Goal: Task Accomplishment & Management: Manage account settings

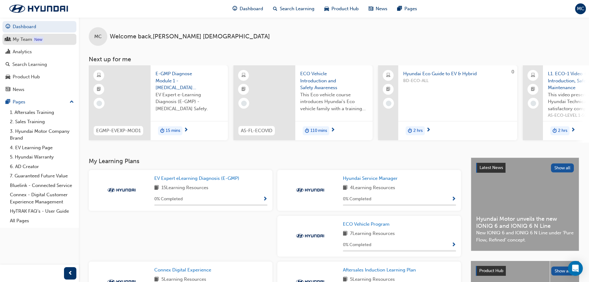
click at [21, 39] on div "My Team" at bounding box center [22, 39] width 19 height 7
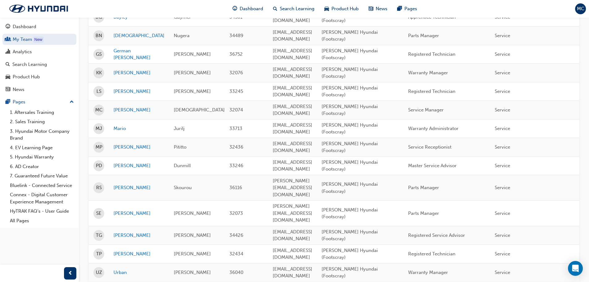
scroll to position [116, 0]
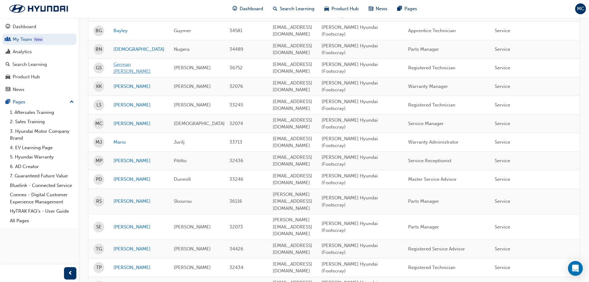
click at [122, 61] on link "German [PERSON_NAME]" at bounding box center [138, 68] width 51 height 14
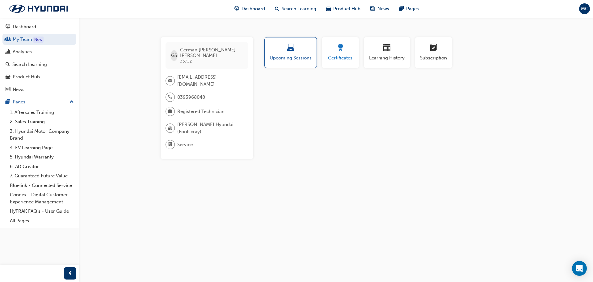
click at [332, 54] on div "Certificates" at bounding box center [341, 53] width 28 height 18
click at [381, 54] on span "Learning History" at bounding box center [387, 57] width 37 height 7
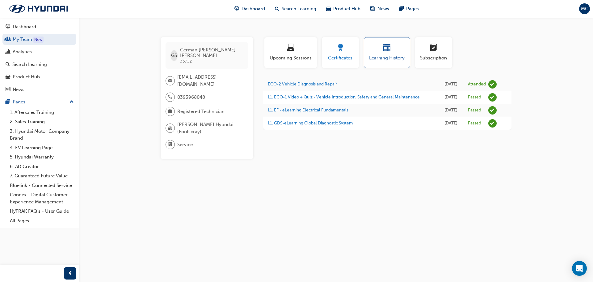
click at [337, 50] on span "award-icon" at bounding box center [340, 48] width 7 height 8
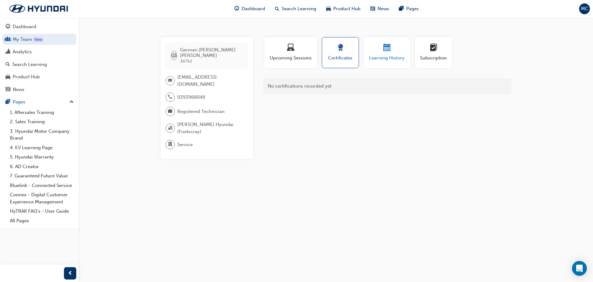
click at [400, 48] on div "button" at bounding box center [387, 49] width 37 height 10
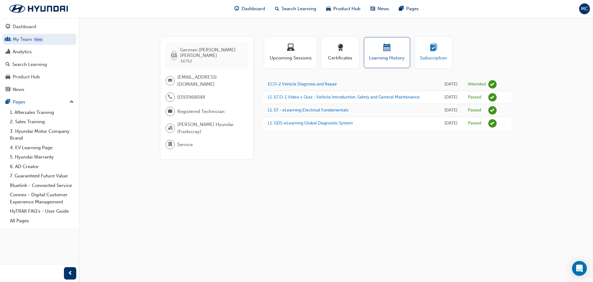
click at [441, 59] on span "Subscription" at bounding box center [434, 57] width 28 height 7
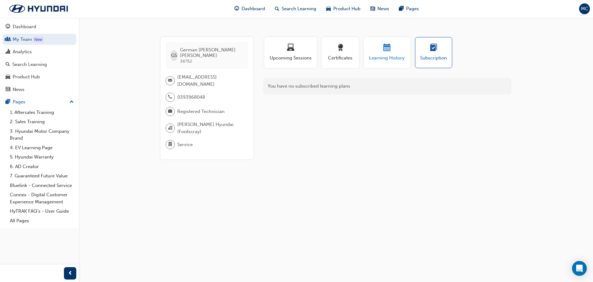
click at [389, 57] on span "Learning History" at bounding box center [387, 57] width 37 height 7
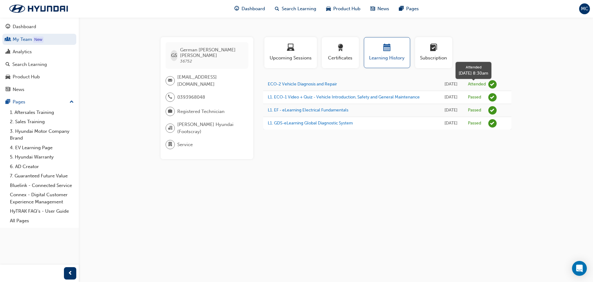
click at [490, 87] on span "learningRecordVerb_ATTEND-icon" at bounding box center [493, 84] width 8 height 8
click at [491, 87] on span "learningRecordVerb_ATTEND-icon" at bounding box center [493, 84] width 8 height 8
click at [345, 52] on div "button" at bounding box center [341, 49] width 28 height 10
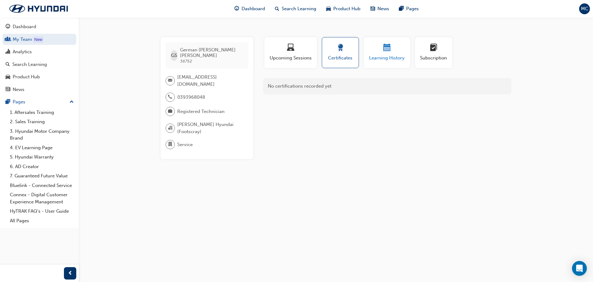
click at [382, 48] on div "button" at bounding box center [387, 49] width 37 height 10
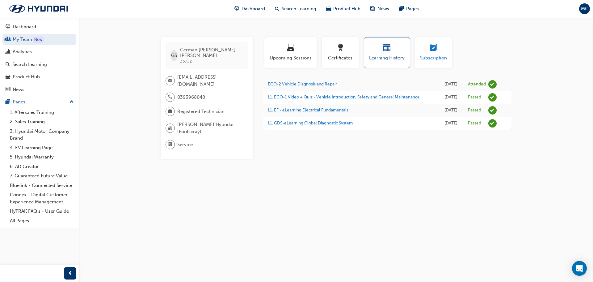
click at [432, 61] on span "Subscription" at bounding box center [434, 57] width 28 height 7
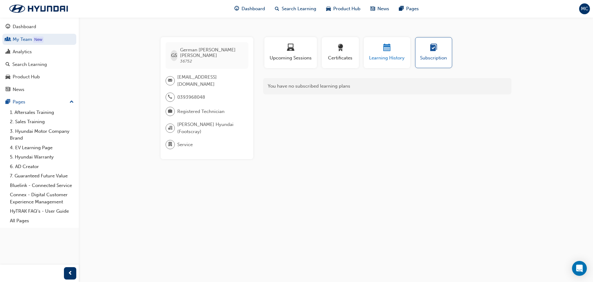
click at [393, 59] on span "Learning History" at bounding box center [387, 57] width 37 height 7
